Goal: Task Accomplishment & Management: Manage account settings

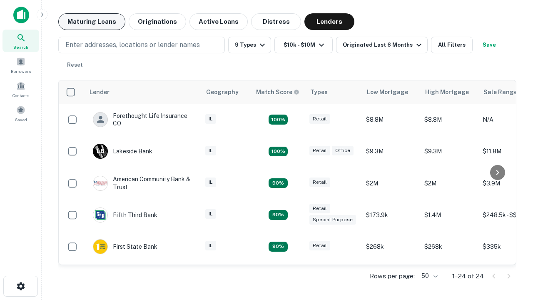
click at [92, 22] on button "Maturing Loans" at bounding box center [91, 21] width 67 height 17
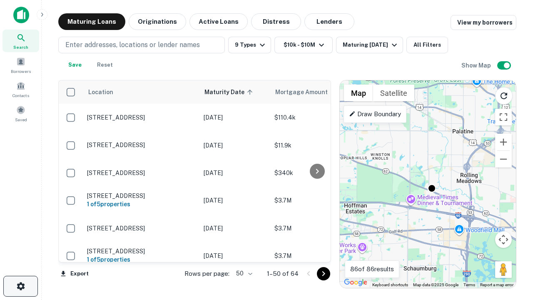
click at [20, 286] on icon "button" at bounding box center [21, 286] width 10 height 10
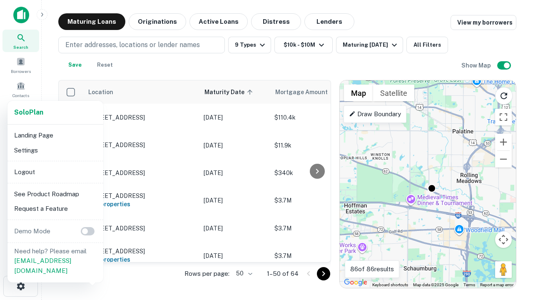
click at [55, 171] on li "Logout" at bounding box center [55, 171] width 89 height 15
